Goal: Task Accomplishment & Management: Complete application form

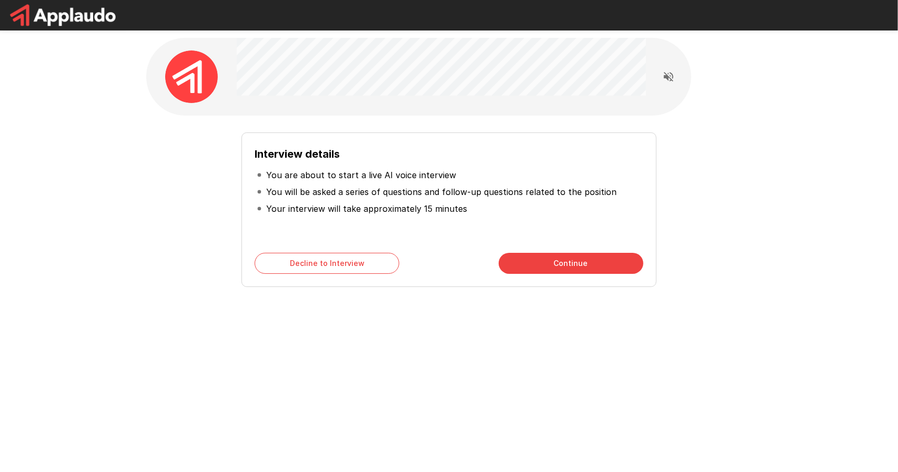
click at [573, 266] on button "Continue" at bounding box center [571, 263] width 145 height 21
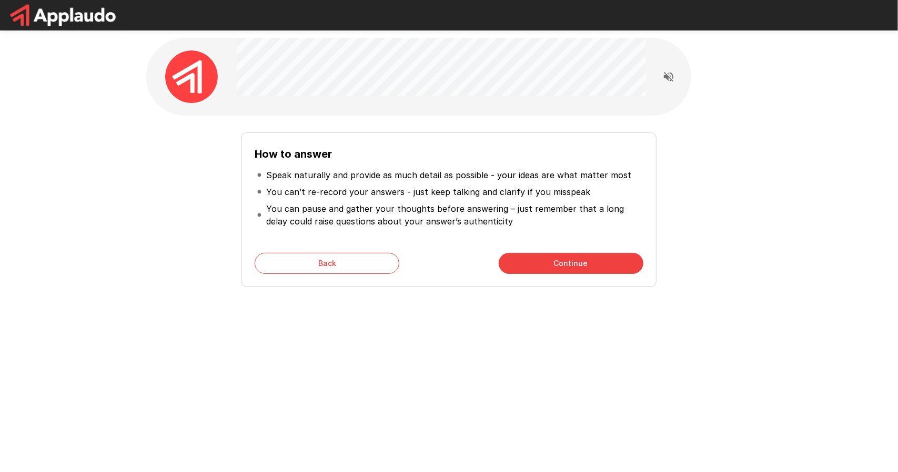
click at [565, 262] on button "Continue" at bounding box center [571, 263] width 145 height 21
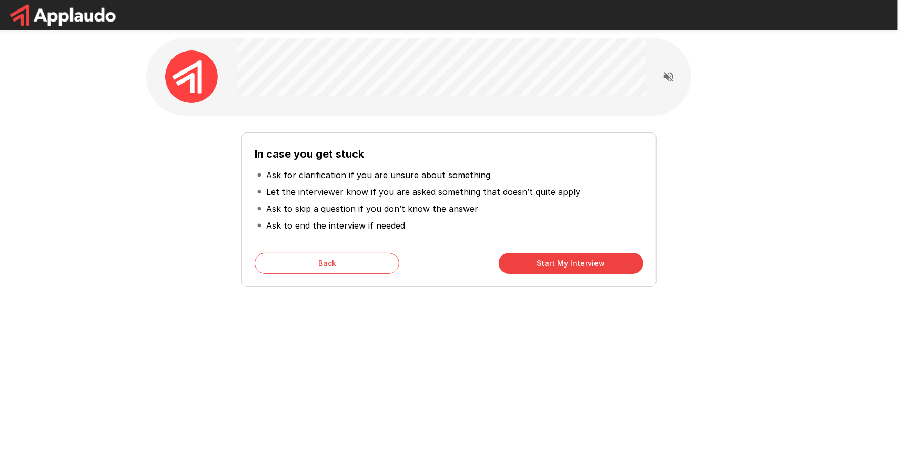
click at [562, 260] on button "Start My Interview" at bounding box center [571, 263] width 145 height 21
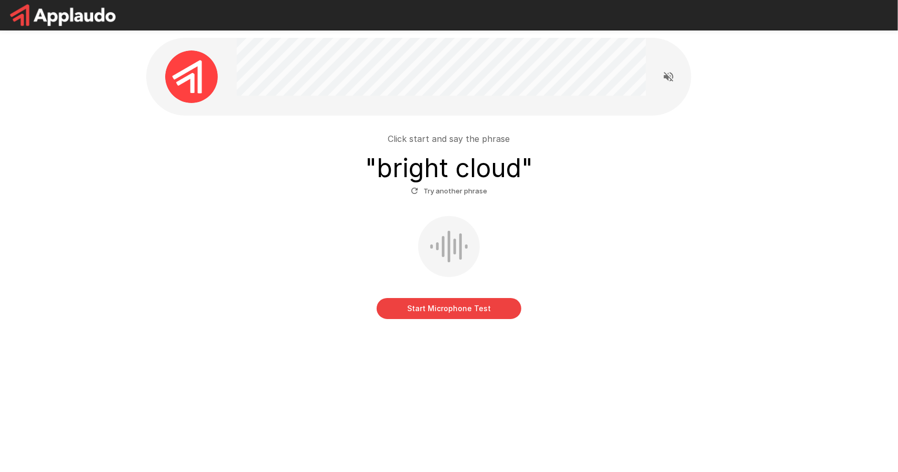
click at [435, 300] on button "Start Microphone Test" at bounding box center [449, 308] width 145 height 21
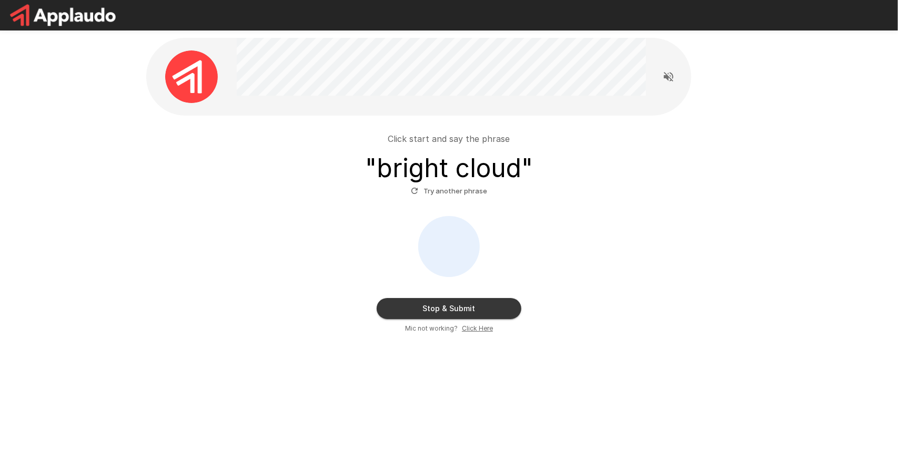
click at [459, 310] on button "Stop & Submit" at bounding box center [449, 308] width 145 height 21
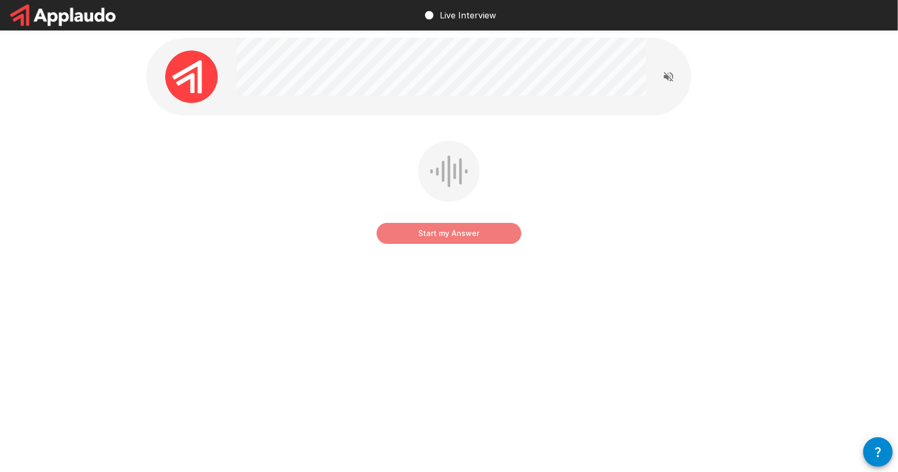
click at [473, 232] on button "Start my Answer" at bounding box center [449, 233] width 145 height 21
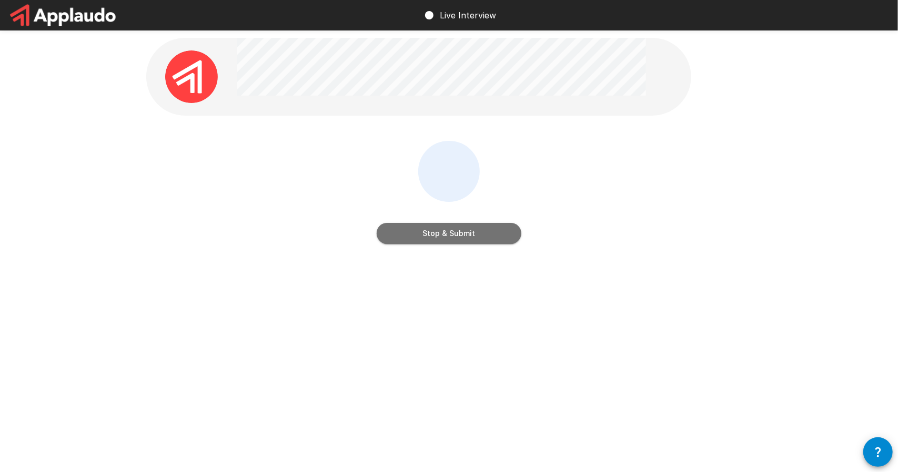
click at [466, 234] on button "Stop & Submit" at bounding box center [449, 233] width 145 height 21
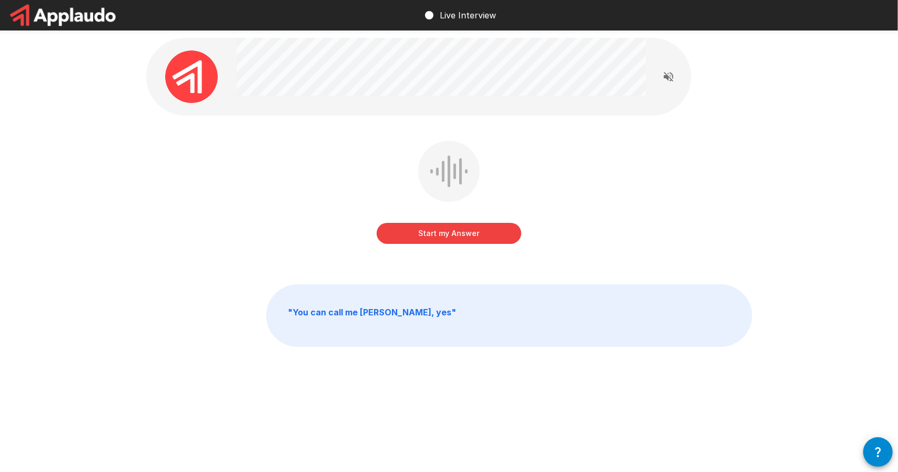
click at [448, 232] on button "Start my Answer" at bounding box center [449, 233] width 145 height 21
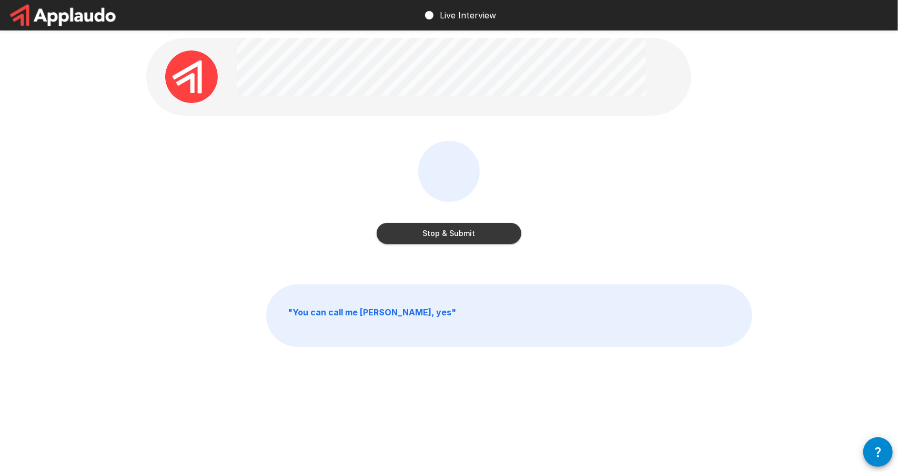
click at [462, 231] on button "Stop & Submit" at bounding box center [449, 233] width 145 height 21
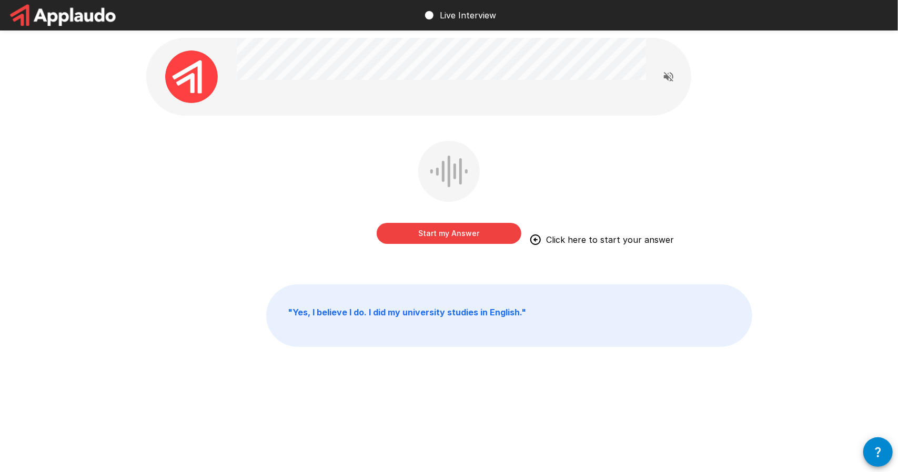
click at [459, 233] on button "Start my Answer" at bounding box center [449, 233] width 145 height 21
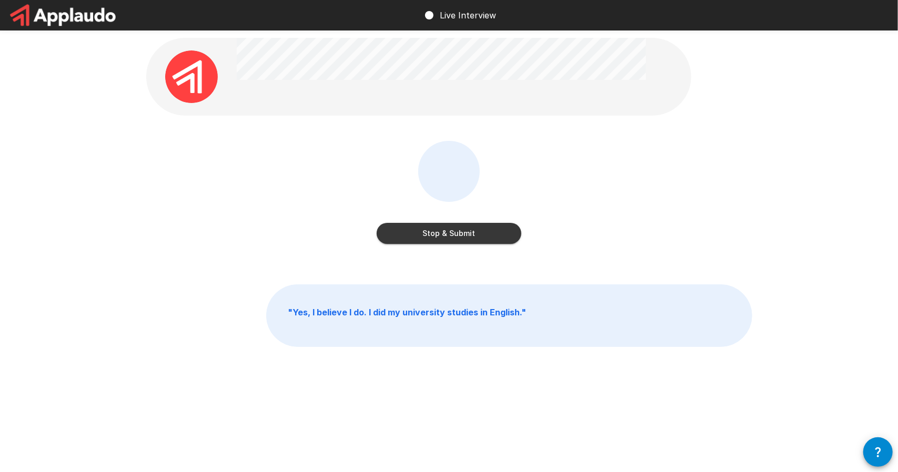
click at [469, 231] on button "Stop & Submit" at bounding box center [449, 233] width 145 height 21
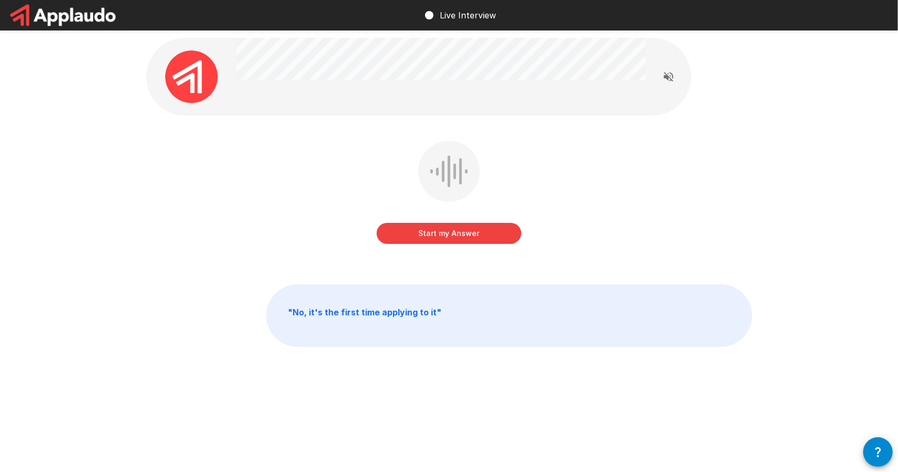
click at [452, 237] on button "Start my Answer" at bounding box center [449, 233] width 145 height 21
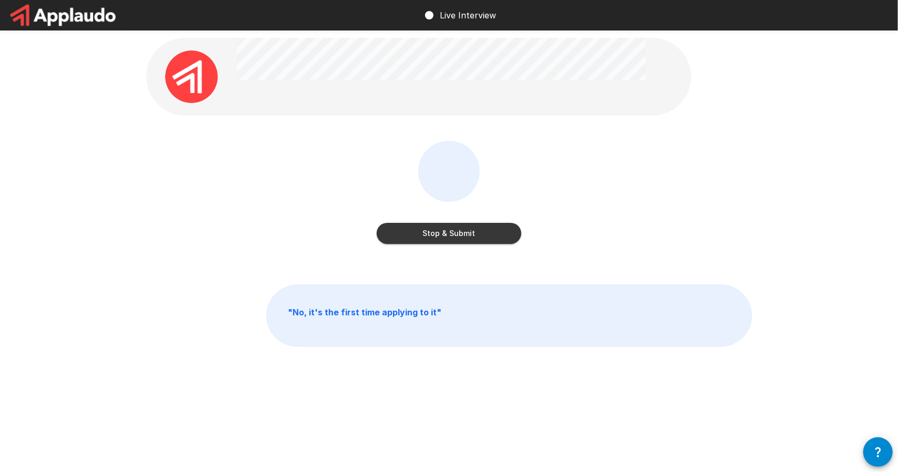
click at [463, 229] on button "Stop & Submit" at bounding box center [449, 233] width 145 height 21
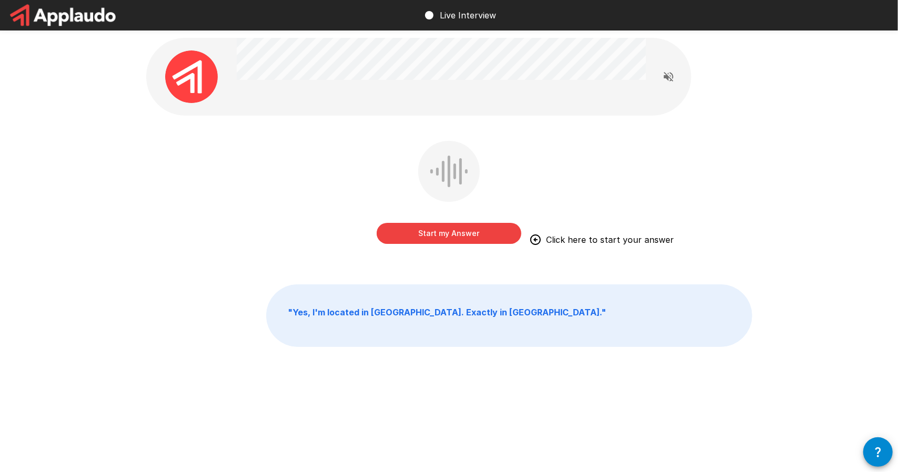
click at [455, 234] on button "Start my Answer" at bounding box center [449, 233] width 145 height 21
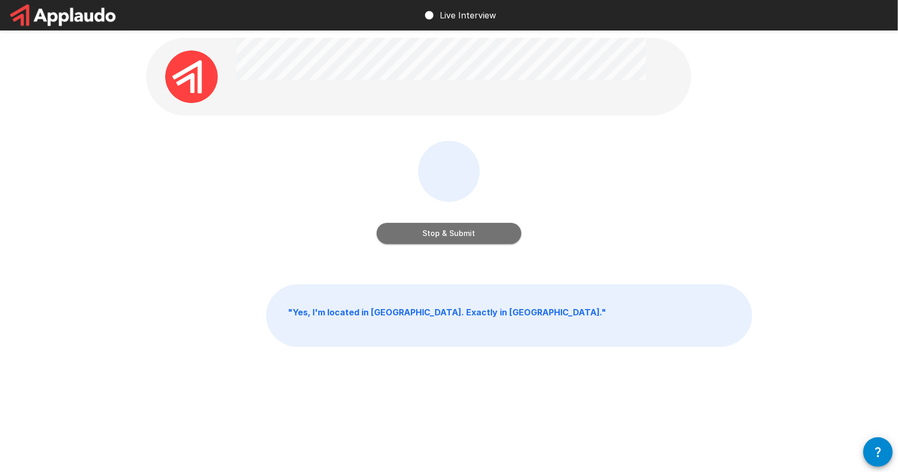
click at [453, 233] on button "Stop & Submit" at bounding box center [449, 233] width 145 height 21
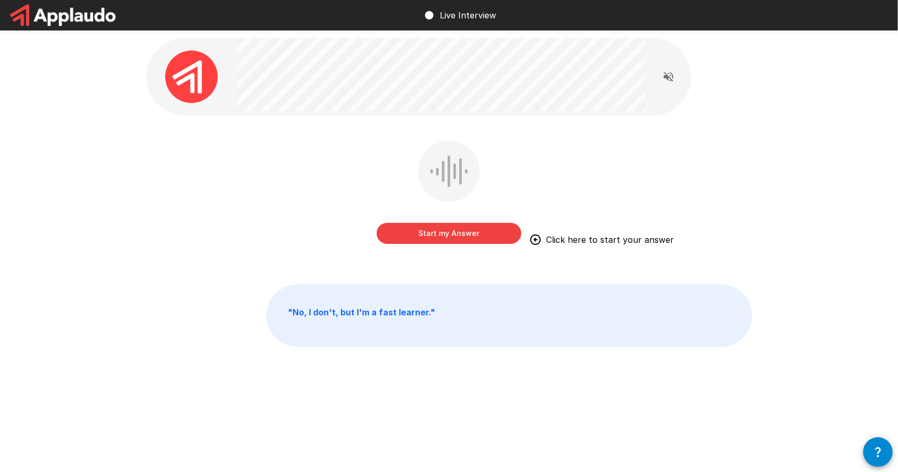
click at [462, 232] on button "Start my Answer" at bounding box center [449, 233] width 145 height 21
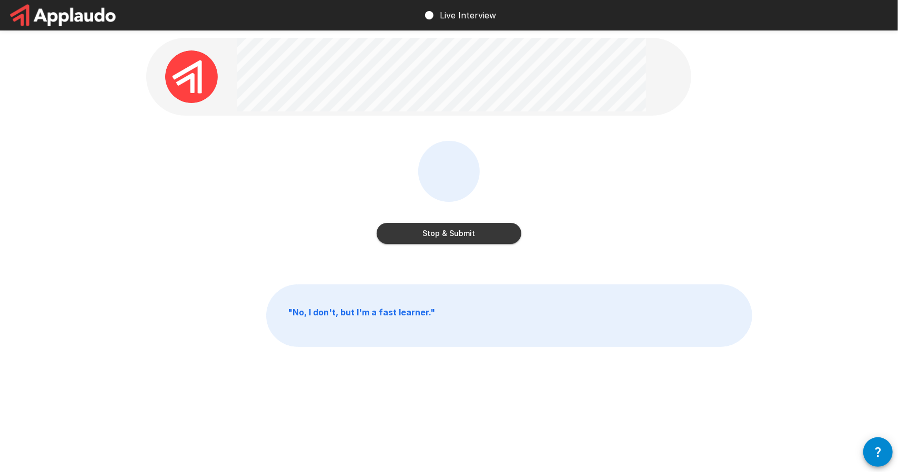
click at [465, 234] on button "Stop & Submit" at bounding box center [449, 233] width 145 height 21
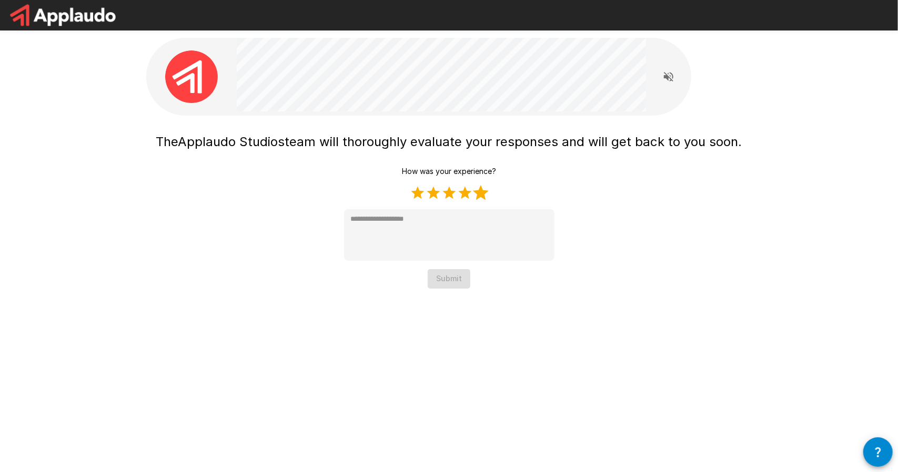
click at [483, 194] on label "5 Stars" at bounding box center [481, 193] width 16 height 16
type textarea "*"
click at [457, 288] on div "The Applaudo Studios team will thoroughly evaluate your responses and will get …" at bounding box center [449, 165] width 631 height 331
click at [451, 283] on button "Submit" at bounding box center [449, 278] width 43 height 19
